Goal: Check status: Check status

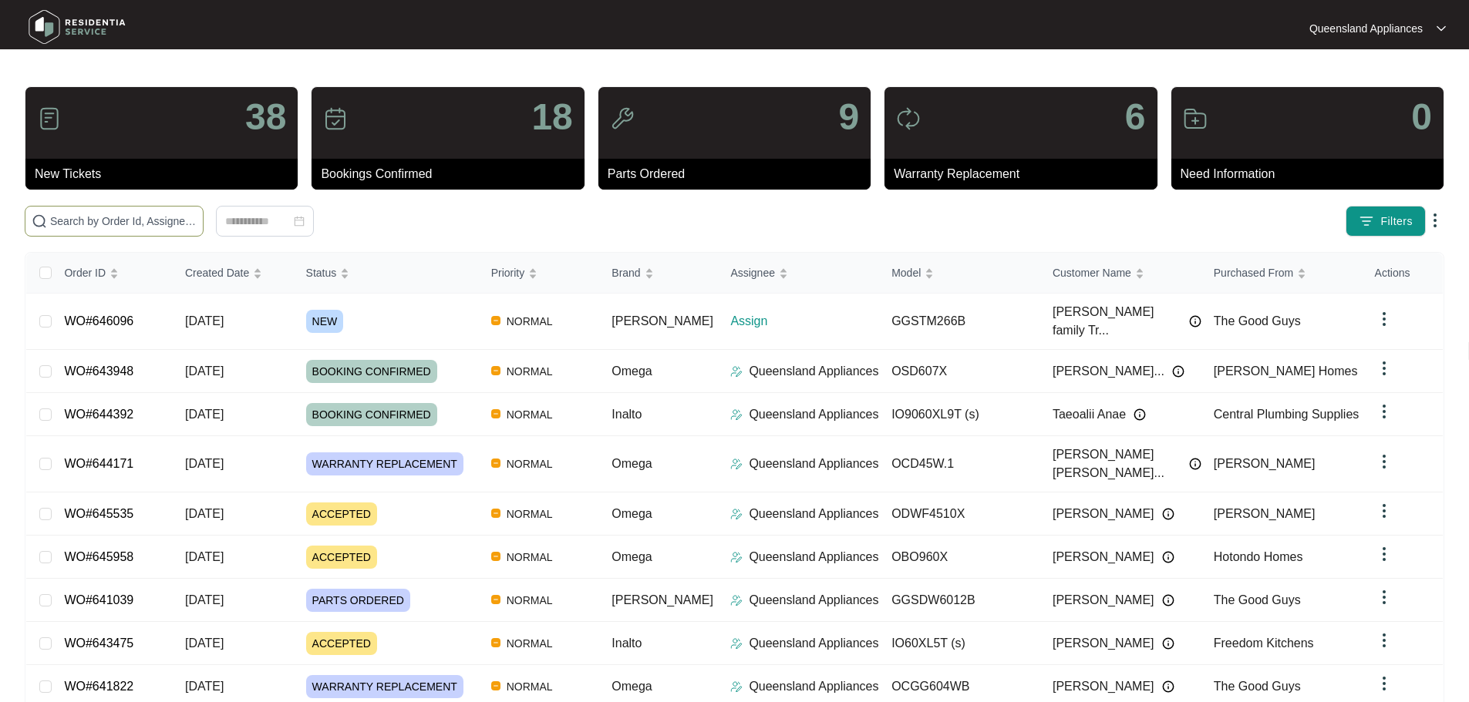
click at [204, 231] on span at bounding box center [114, 221] width 179 height 31
paste input "646096"
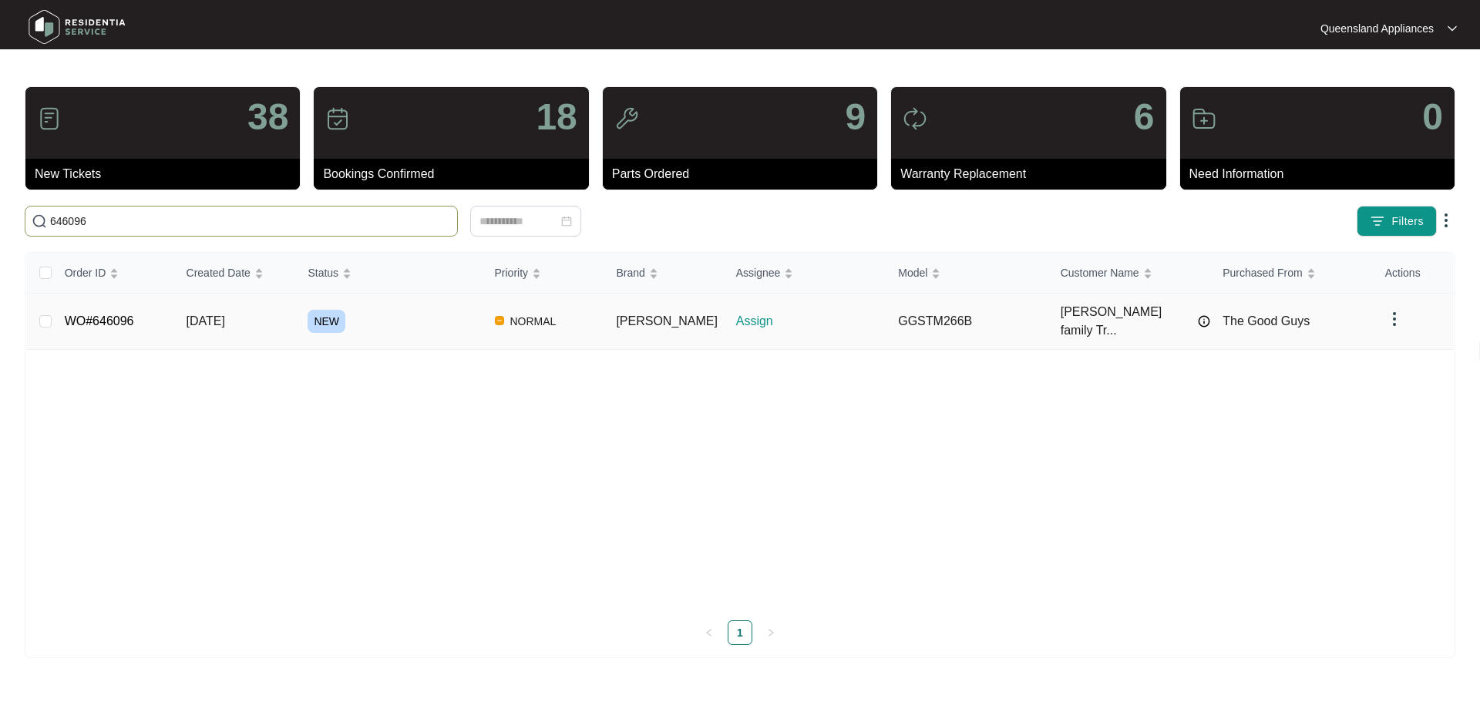
type input "646096"
click at [93, 320] on link "WO#646096" at bounding box center [99, 321] width 69 height 13
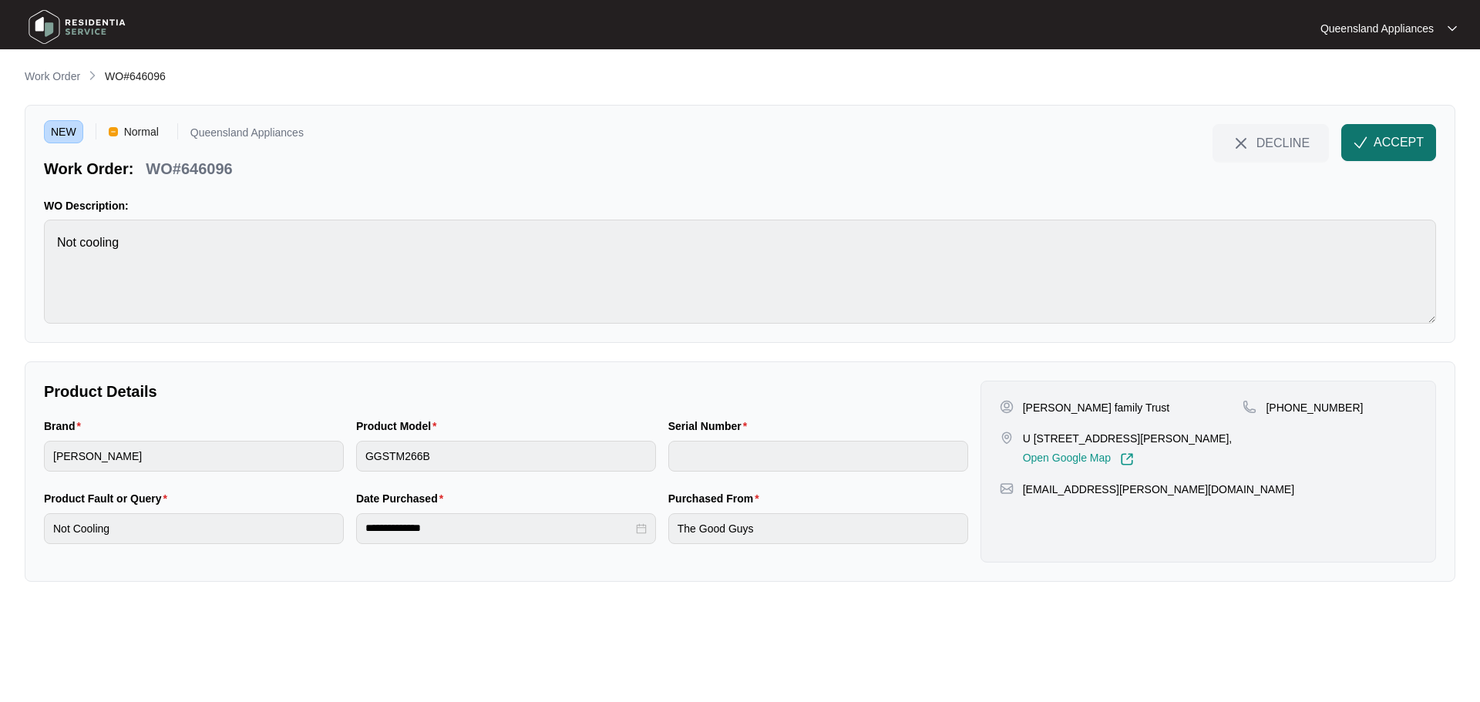
click at [1407, 138] on span "ACCEPT" at bounding box center [1399, 142] width 50 height 19
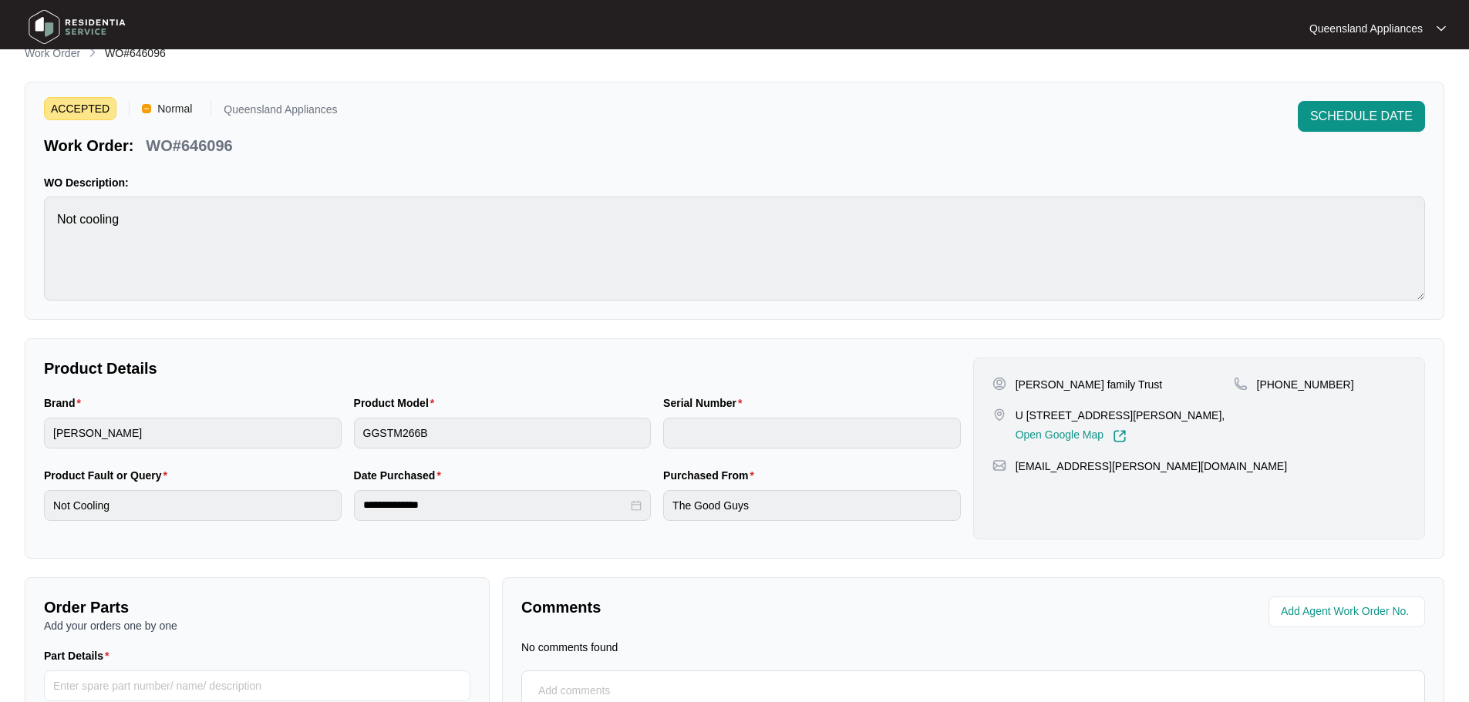
scroll to position [22, 0]
click at [229, 151] on p "WO#646096" at bounding box center [189, 147] width 86 height 22
click at [219, 146] on p "WO#646096" at bounding box center [189, 147] width 86 height 22
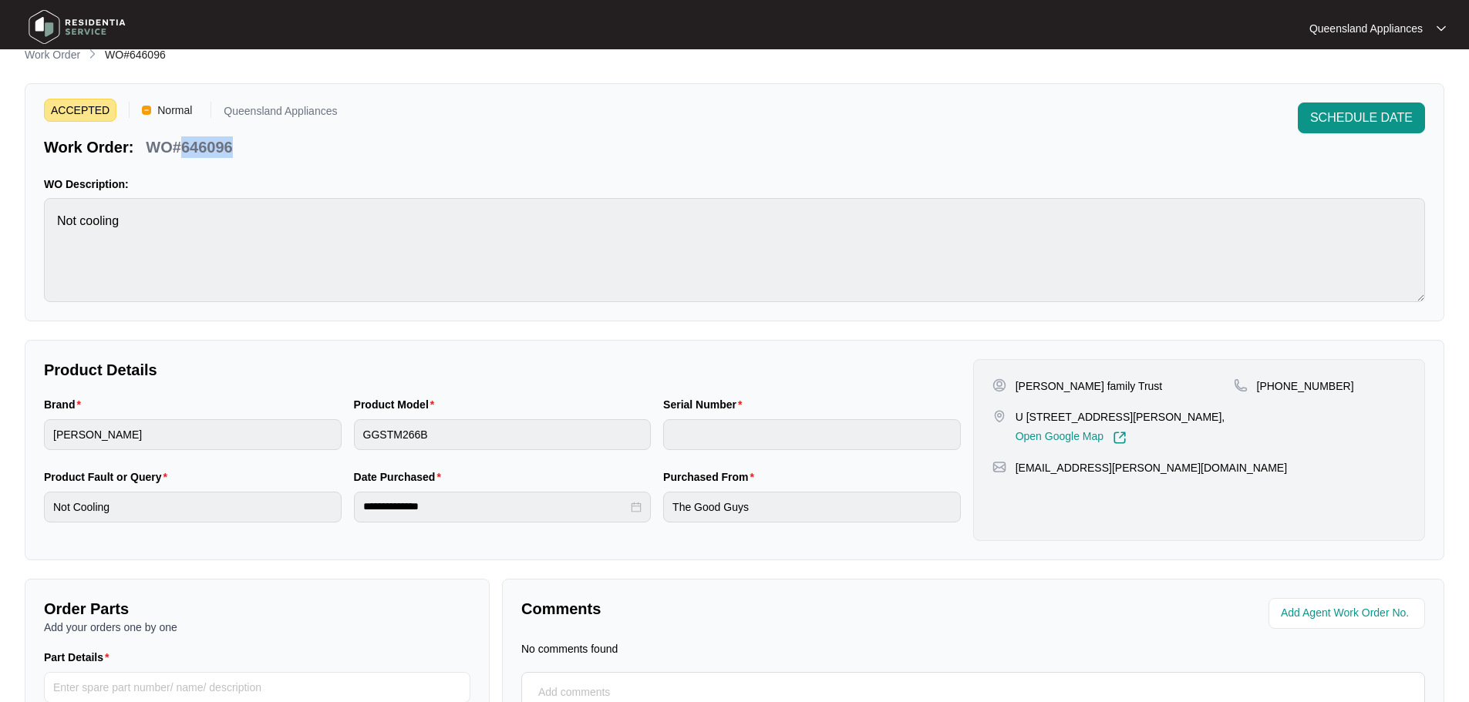
copy p "646096"
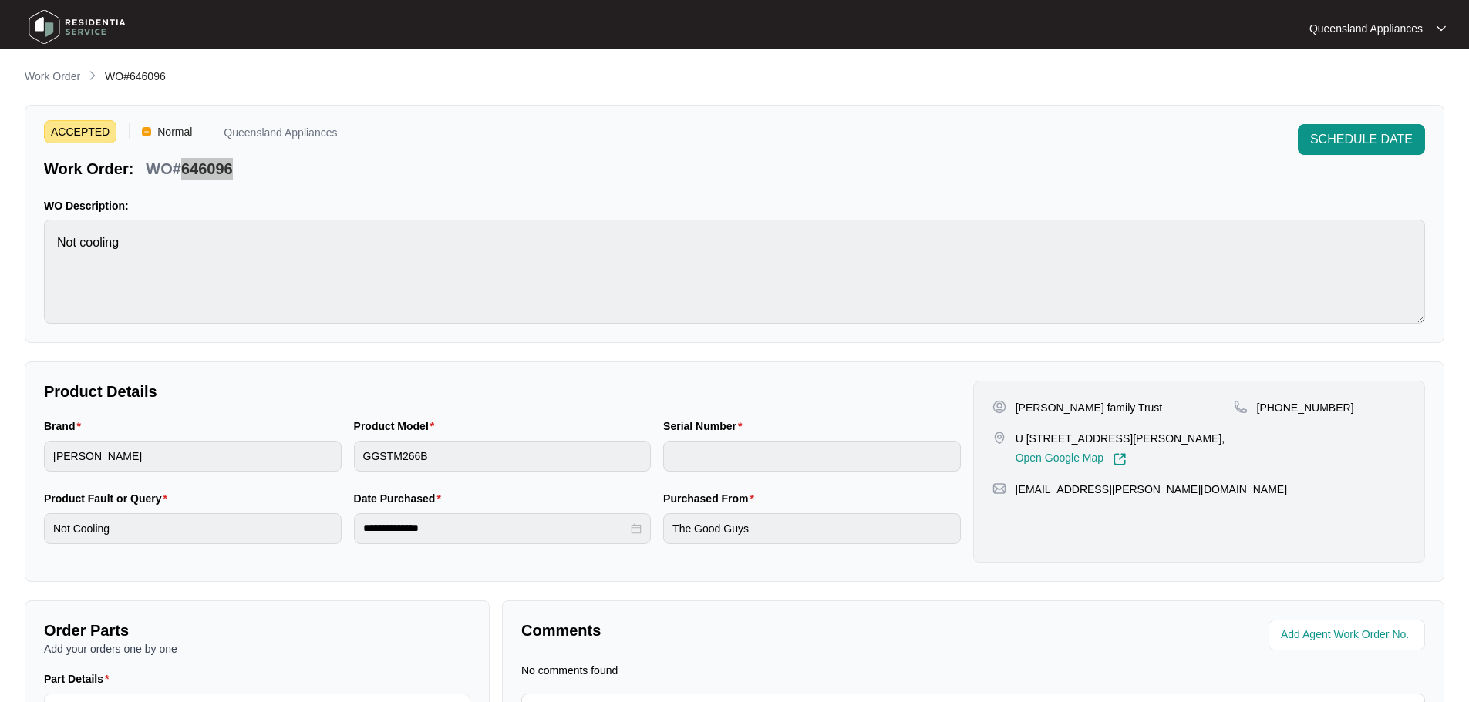
scroll to position [176, 0]
